Goal: Information Seeking & Learning: Check status

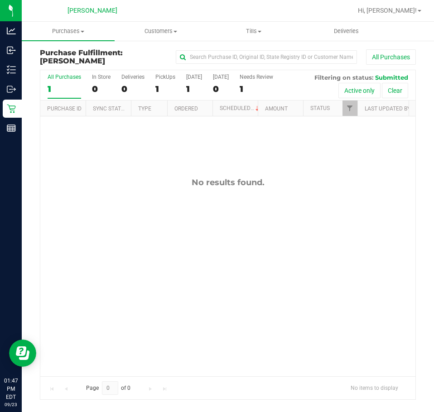
click at [228, 244] on div "No results found." at bounding box center [227, 276] width 375 height 321
click at [269, 187] on div "No results found." at bounding box center [227, 183] width 375 height 10
click at [367, 232] on div "No results found." at bounding box center [227, 276] width 375 height 321
click at [333, 168] on div "No results found." at bounding box center [227, 276] width 375 height 321
click at [215, 252] on div "No results found." at bounding box center [227, 276] width 375 height 321
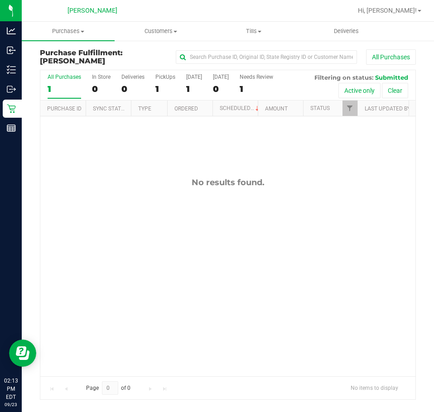
click at [350, 218] on div "No results found." at bounding box center [227, 276] width 375 height 321
click at [312, 214] on div "No results found." at bounding box center [227, 276] width 375 height 321
click at [257, 231] on div "No results found." at bounding box center [227, 276] width 375 height 321
click at [299, 198] on div "No results found." at bounding box center [227, 276] width 375 height 321
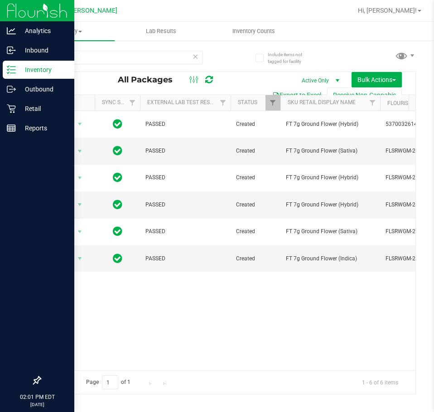
click at [0, 61] on html "Analytics Inbound Inventory Outbound Retail Reports 02:01 PM EDT [DATE] 09/23 […" at bounding box center [217, 206] width 434 height 412
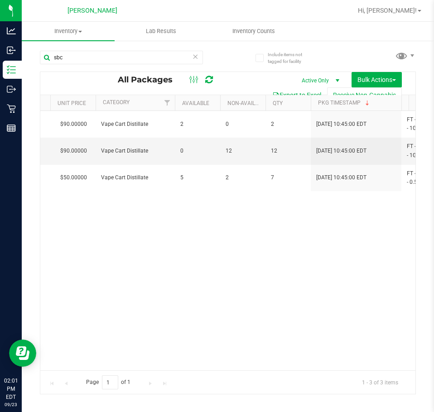
scroll to position [0, 634]
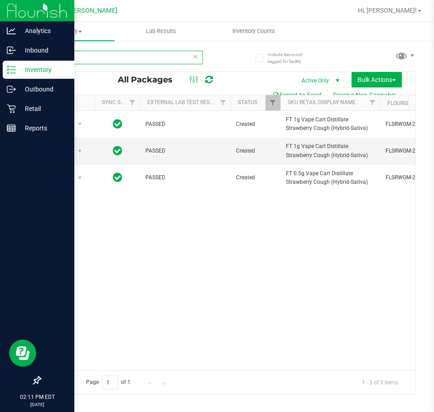
type input "s"
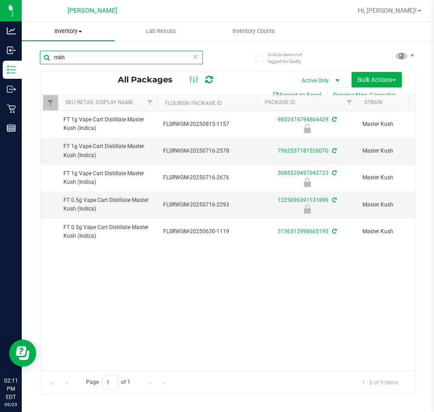
scroll to position [0, 299]
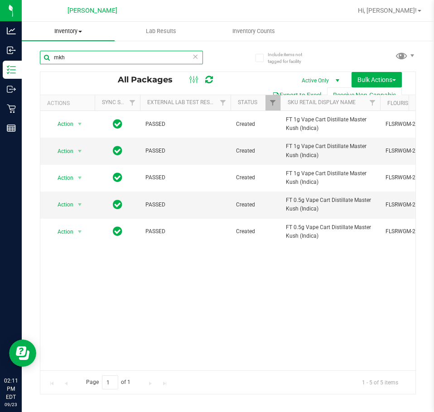
type input "mkh"
